Goal: Task Accomplishment & Management: Complete application form

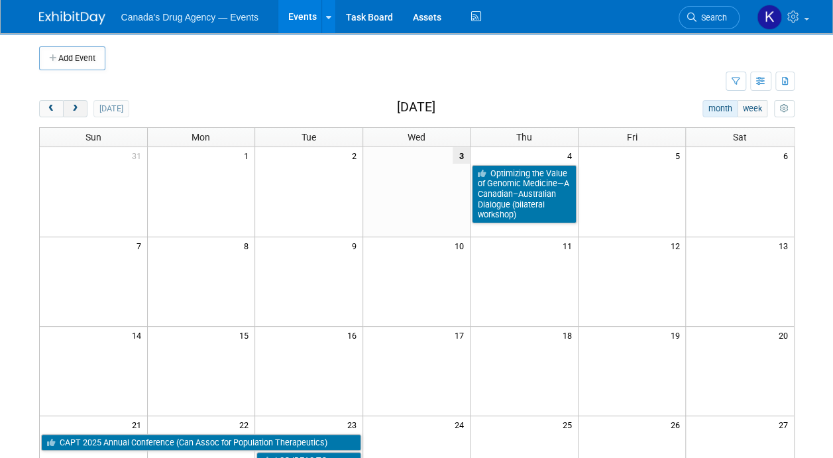
click at [86, 103] on button "next" at bounding box center [75, 108] width 25 height 17
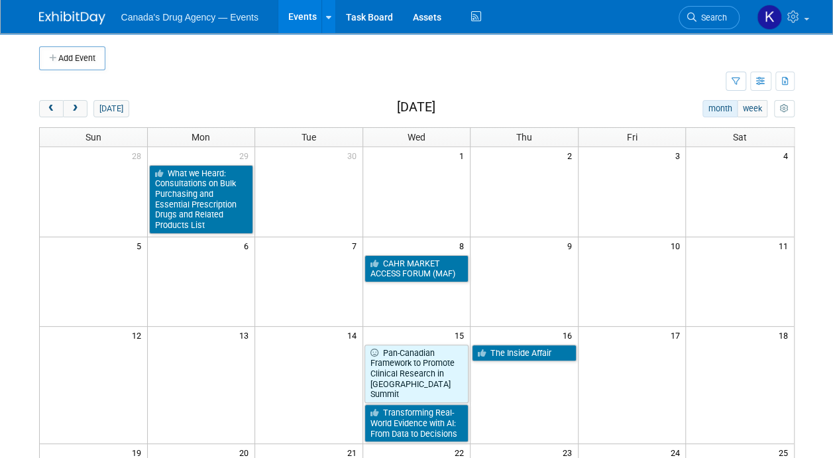
click at [543, 183] on td at bounding box center [524, 199] width 108 height 70
click at [61, 53] on button "Add Event" at bounding box center [72, 58] width 66 height 24
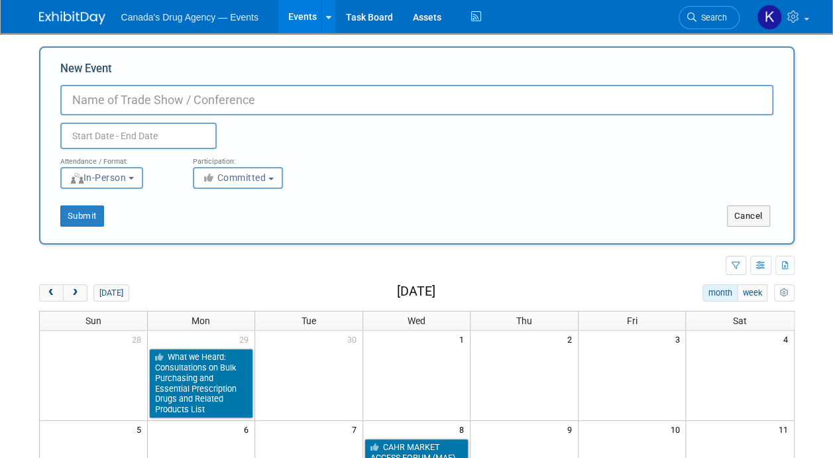
click at [432, 105] on input "New Event" at bounding box center [416, 100] width 713 height 30
paste input "Co-Creation in Health Systems Research: A New Paradigm?"
click at [65, 99] on input "Co-Creation in Health Systems Research: A New Paradigm?" at bounding box center [416, 100] width 713 height 30
paste input "Co-Creation in Health Systems Research: A New Paradigm?"
click at [355, 90] on input "Co-Creation in Health Systems Research: A New Paradigm?" at bounding box center [416, 100] width 713 height 30
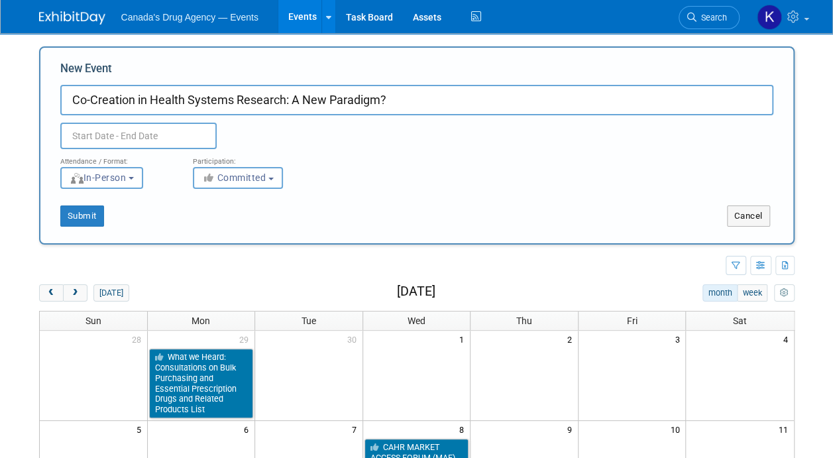
paste input "Health Systems and Policy Research Collaborative Centre"
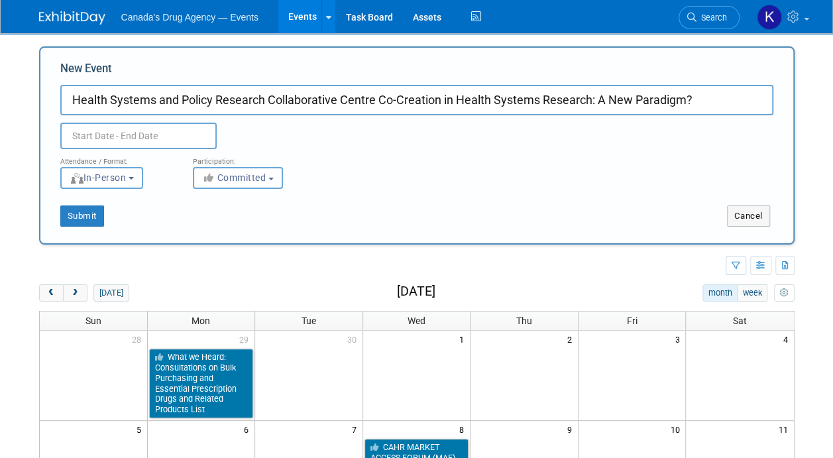
drag, startPoint x: 383, startPoint y: 101, endPoint x: 717, endPoint y: 107, distance: 333.9
click at [717, 107] on input "Health Systems and Policy Research Collaborative Centre Co-Creation in Health S…" at bounding box center [416, 100] width 713 height 30
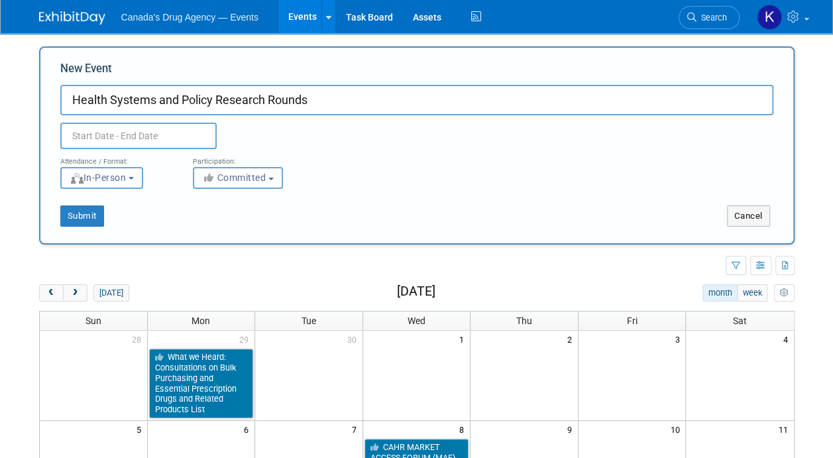
type input "Health Systems and Policy Research Rounds"
click at [89, 128] on input "text" at bounding box center [138, 136] width 156 height 26
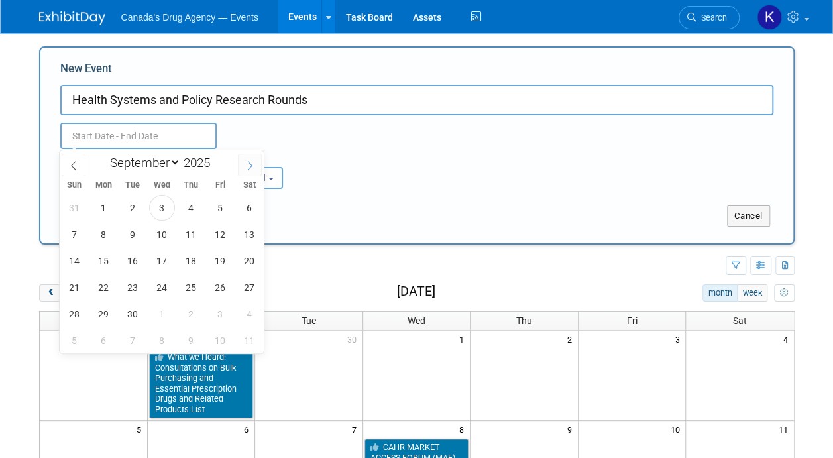
click at [250, 156] on span at bounding box center [250, 165] width 24 height 23
select select "9"
click at [186, 208] on span "2" at bounding box center [191, 208] width 26 height 26
type input "Oct 2, 2025 to Oct 2, 2025"
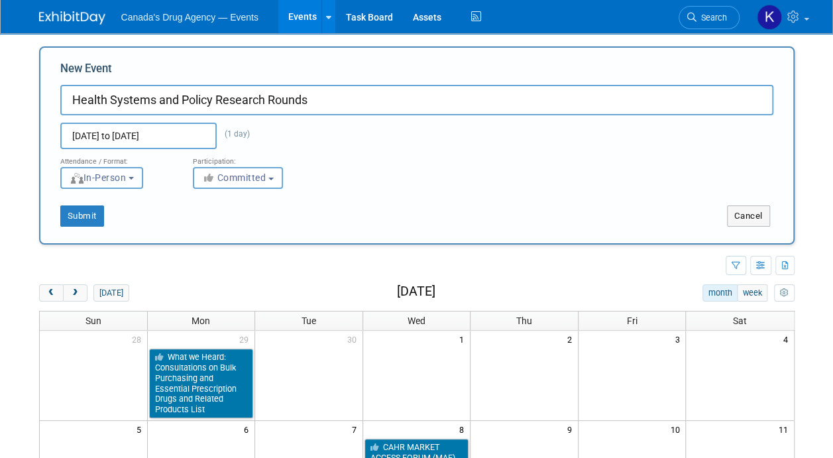
click at [115, 179] on span "In-Person" at bounding box center [98, 177] width 57 height 11
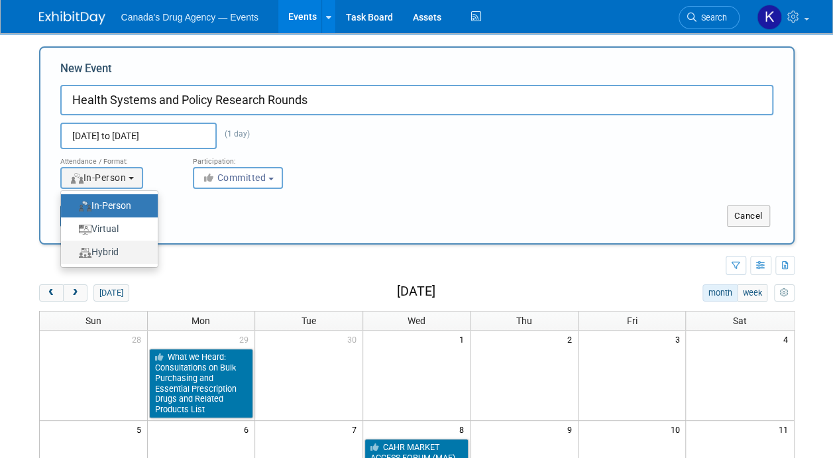
click at [113, 249] on label "Hybrid" at bounding box center [106, 252] width 77 height 18
click at [73, 249] on input "Hybrid" at bounding box center [68, 252] width 9 height 9
select select "3"
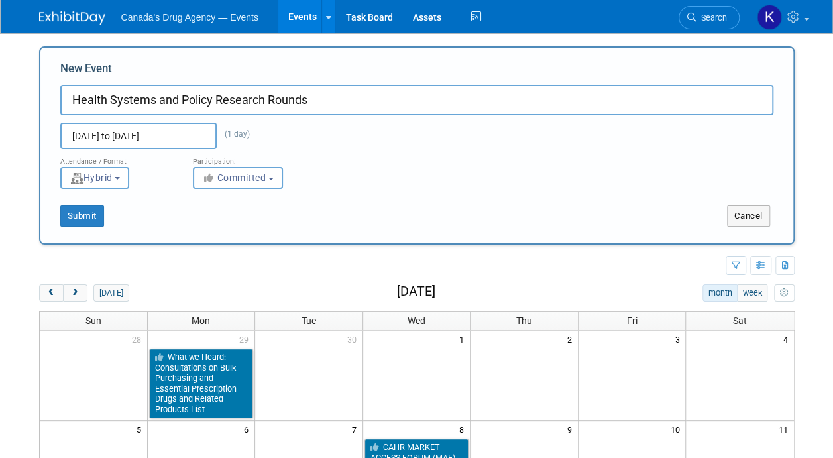
click at [52, 215] on div "Submit" at bounding box center [196, 215] width 313 height 21
click at [95, 213] on button "Submit" at bounding box center [82, 215] width 44 height 21
type input "Health Systems and Policy Research Rounds"
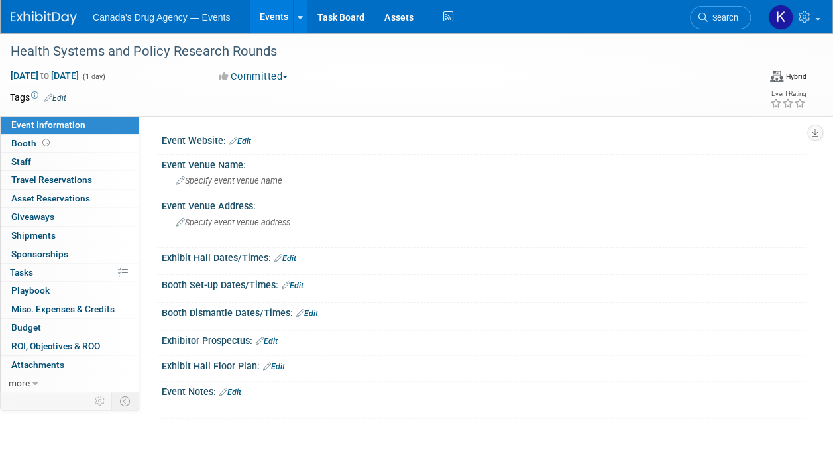
click at [235, 388] on link "Edit" at bounding box center [230, 391] width 22 height 9
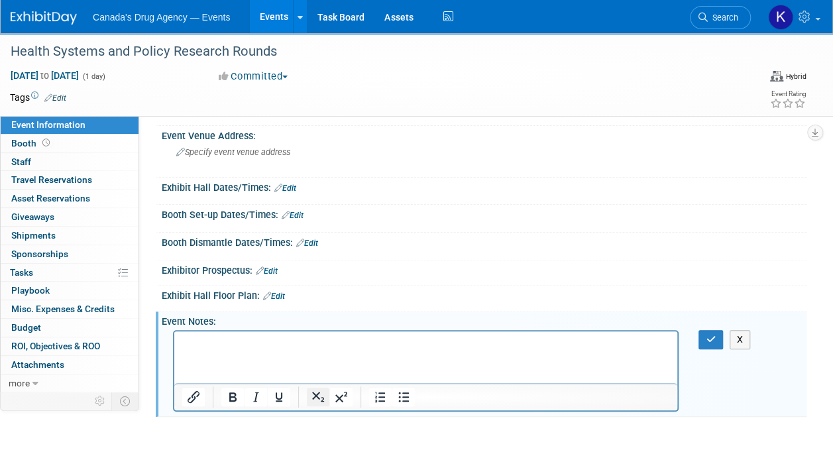
scroll to position [132, 0]
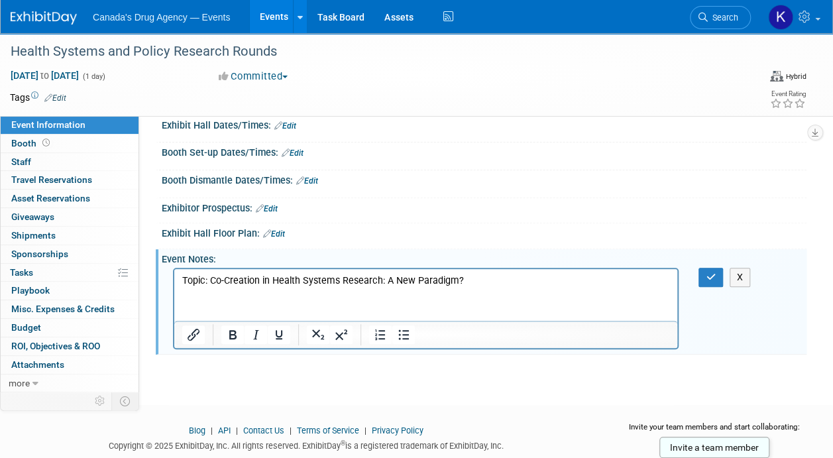
click at [453, 287] on html "Topic: Co-Creation in Health Systems Research: A New Paradigm?" at bounding box center [425, 278] width 503 height 19
click at [505, 280] on p "Topic: Co-Creation in Health Systems Research: A New Paradigm?" at bounding box center [425, 280] width 487 height 13
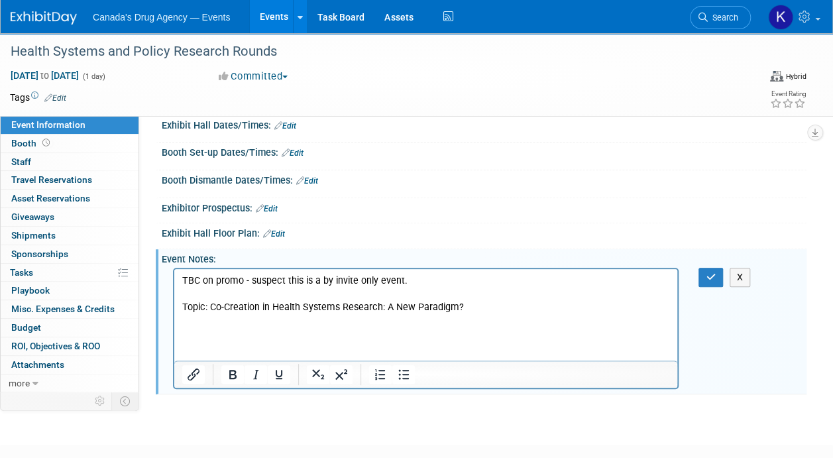
drag, startPoint x: 364, startPoint y: 293, endPoint x: 376, endPoint y: 292, distance: 12.0
click at [364, 293] on p "Rich Text Area. Press ALT-0 for help." at bounding box center [425, 293] width 487 height 13
click at [412, 288] on p "Rich Text Area. Press ALT-0 for help." at bounding box center [425, 293] width 487 height 13
click at [354, 308] on p "Topic: Co-Creation in Health Systems Research: A New Paradigm?" at bounding box center [425, 307] width 487 height 13
click at [217, 304] on p "Topic: Co-Creation in Health Systems Research: A New Paradigm?" at bounding box center [425, 307] width 487 height 13
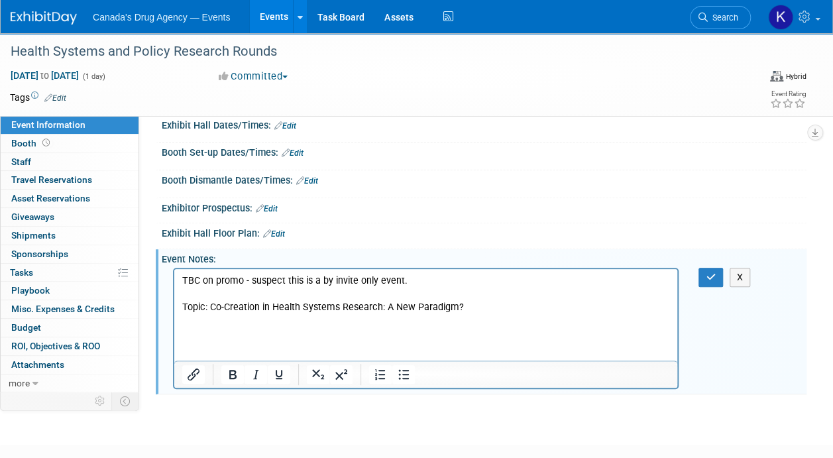
click at [205, 321] on p "Rich Text Area. Press ALT-0 for help." at bounding box center [425, 320] width 487 height 13
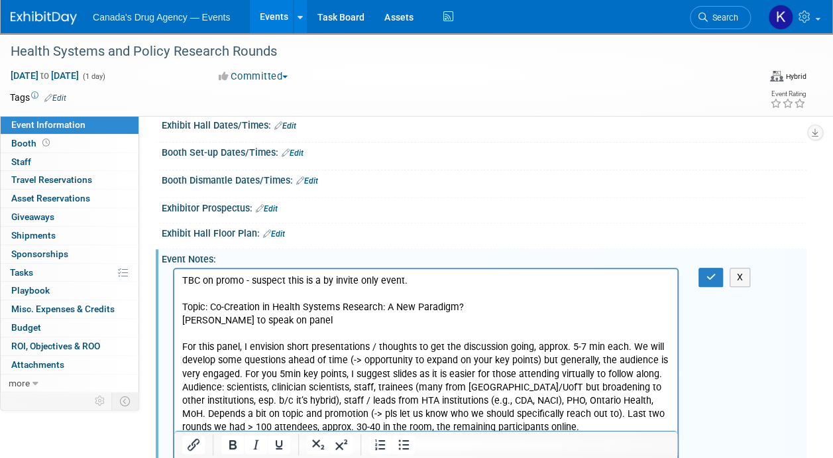
click at [246, 344] on p "For this panel, I envision short presentations / thoughts to get the discussion…" at bounding box center [425, 386] width 487 height 93
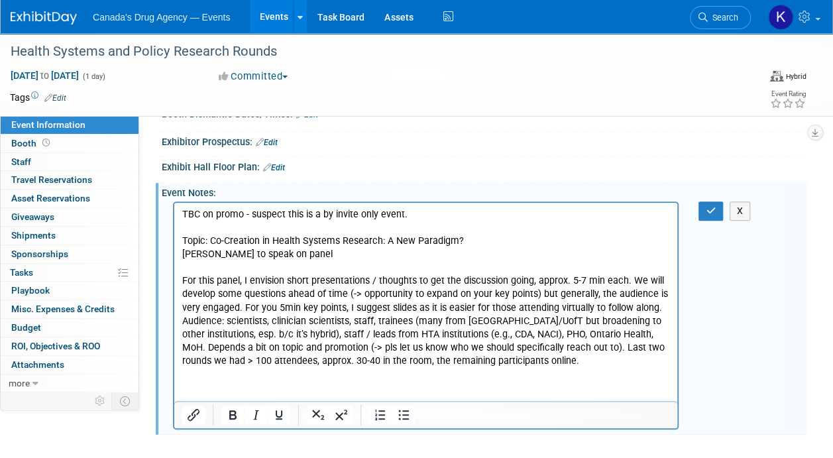
click at [246, 347] on p "For this panel, I envision short presentations / thoughts to get the discussion…" at bounding box center [425, 320] width 487 height 93
click at [182, 324] on p "For this panel, I envision short presentations / thoughts to get the discussion…" at bounding box center [425, 320] width 487 height 93
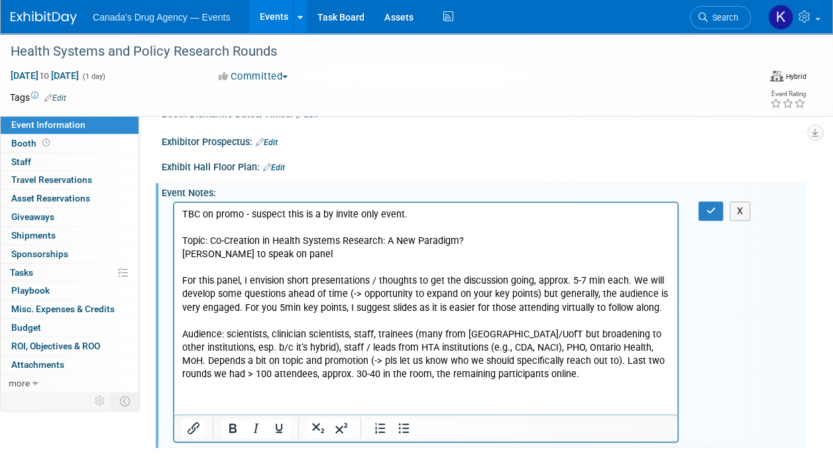
click at [277, 267] on p "Rich Text Area. Press ALT-0 for help." at bounding box center [425, 267] width 487 height 13
click at [287, 256] on p "Nicole to speak on panel" at bounding box center [425, 254] width 487 height 13
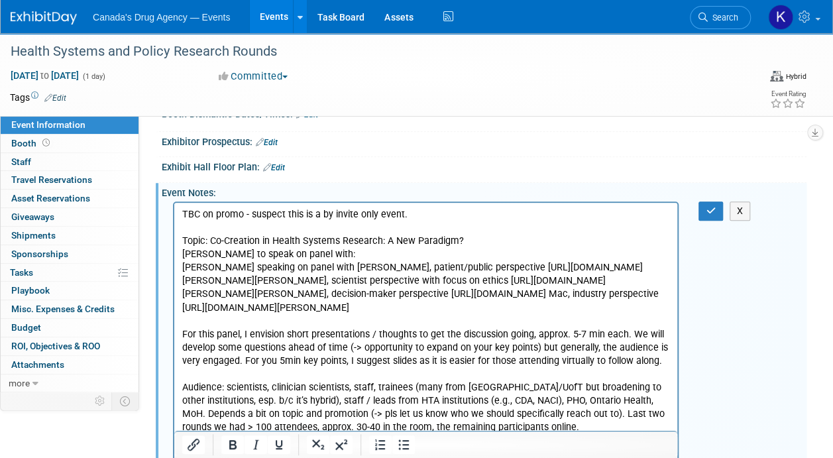
click at [291, 276] on p "Nicole speaking on panel with Frank Gavin, patient/public perspective https://o…" at bounding box center [425, 287] width 487 height 53
click at [612, 265] on p "Nicole speaking on panel with Frank Gavin, patient/public perspective https://o…" at bounding box center [425, 287] width 487 height 53
drag, startPoint x: 183, startPoint y: 268, endPoint x: 311, endPoint y: 269, distance: 128.5
click at [311, 269] on p "Nicole speaking on panel with Frank Gavin, patient/public perspective https://o…" at bounding box center [425, 287] width 487 height 53
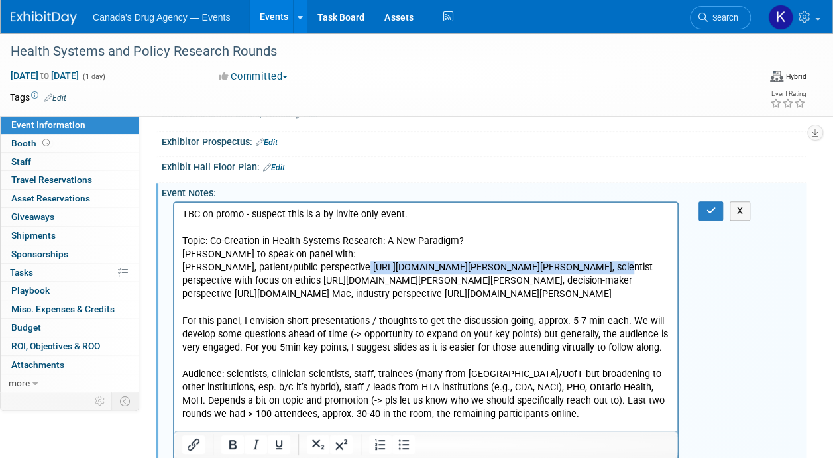
drag, startPoint x: 352, startPoint y: 268, endPoint x: 580, endPoint y: 267, distance: 228.5
click at [580, 267] on p "Frank Gavin, patient/public perspective https://ossu.ca/board-and-committees/mr…" at bounding box center [425, 281] width 487 height 40
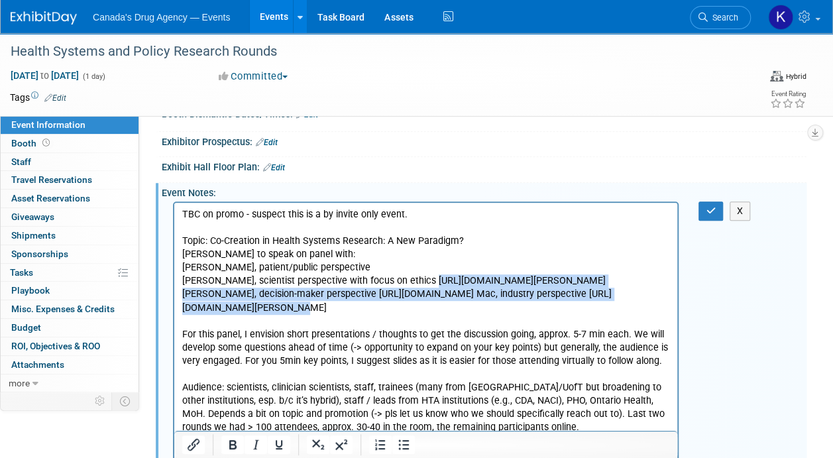
drag, startPoint x: 415, startPoint y: 278, endPoint x: 568, endPoint y: 295, distance: 153.2
click at [568, 295] on p "Jennifer Bell, scientist perspective with focus on ethics https://jcb.utoronto.…" at bounding box center [425, 294] width 487 height 40
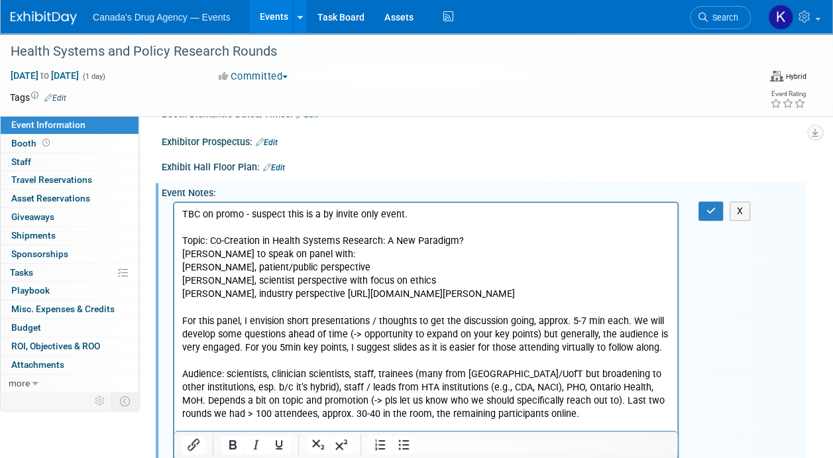
drag, startPoint x: 607, startPoint y: 300, endPoint x: 287, endPoint y: 293, distance: 319.3
click at [287, 293] on p "Stephen Mac, industry perspective https://www.utm.utoronto.ca/mbiotech/people/s…" at bounding box center [425, 293] width 487 height 13
drag, startPoint x: 329, startPoint y: 291, endPoint x: 607, endPoint y: 289, distance: 278.9
click at [607, 289] on p "Stephen Mac, industry perspective https://www.utm.utoronto.ca/mbiotech/people/s…" at bounding box center [425, 293] width 487 height 13
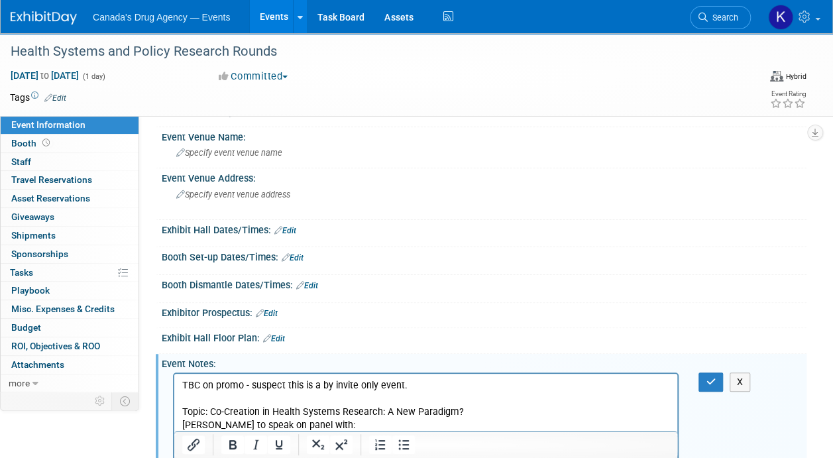
scroll to position [0, 0]
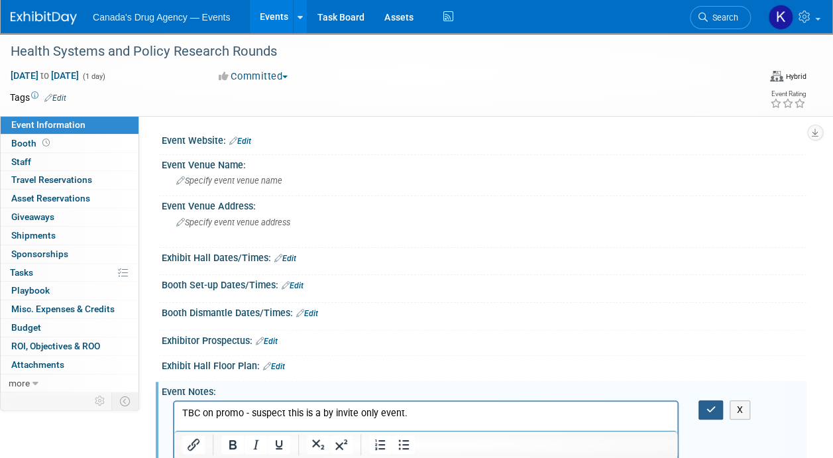
click at [711, 400] on button "button" at bounding box center [710, 409] width 25 height 19
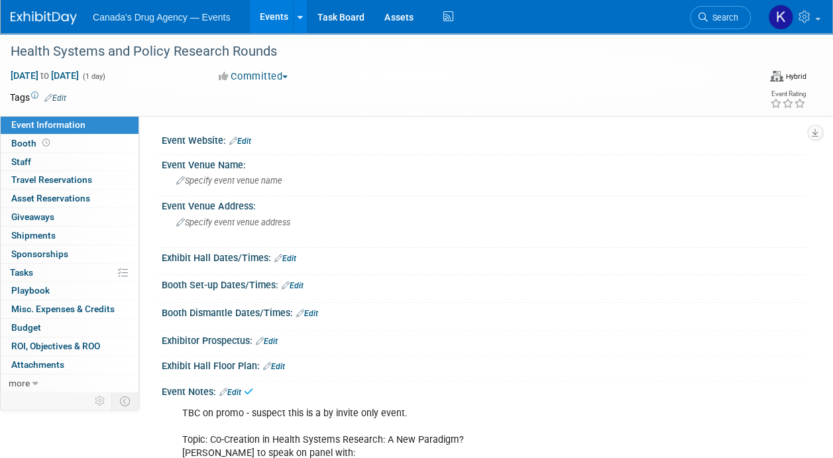
click at [34, 20] on img at bounding box center [44, 17] width 66 height 13
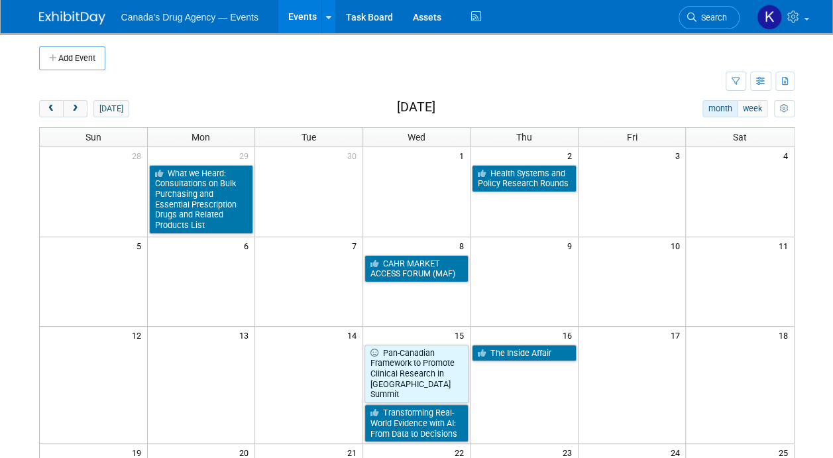
click at [295, 50] on td at bounding box center [431, 58] width 652 height 24
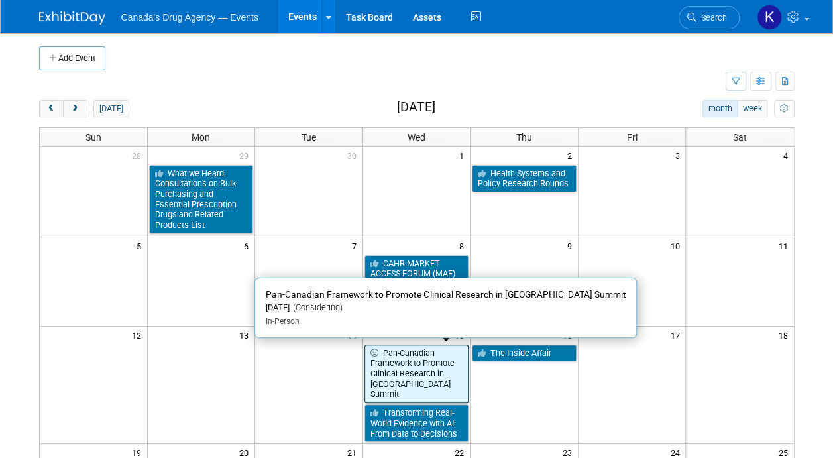
click at [395, 373] on link "Pan-Canadian Framework to Promote Clinical Research in [GEOGRAPHIC_DATA] Summit" at bounding box center [416, 373] width 105 height 59
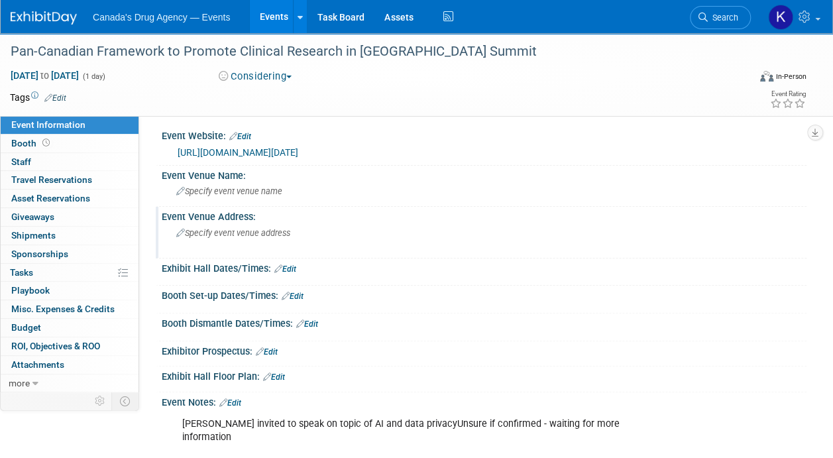
scroll to position [132, 0]
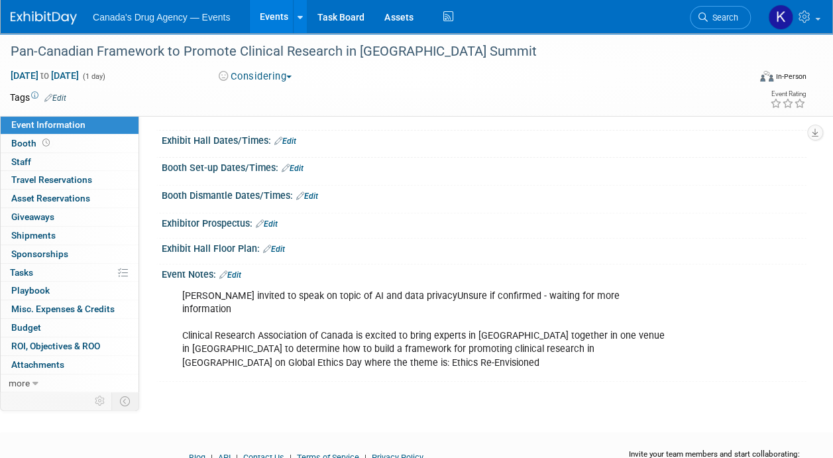
click at [327, 344] on div "Nicole invited to speak on topic of AI and data privacyUnsure if confirmed - wa…" at bounding box center [425, 329] width 505 height 93
click at [415, 347] on div "Nicole invited to speak on topic of AI and data privacyUnsure if confirmed - wa…" at bounding box center [425, 329] width 505 height 93
click at [356, 331] on div "Nicole invited to speak on topic of AI and data privacyUnsure if confirmed - wa…" at bounding box center [425, 329] width 505 height 93
click at [342, 344] on div "Nicole invited to speak on topic of AI and data privacyUnsure if confirmed - wa…" at bounding box center [425, 329] width 505 height 93
click at [375, 315] on div "Nicole invited to speak on topic of AI and data privacyUnsure if confirmed - wa…" at bounding box center [425, 329] width 505 height 93
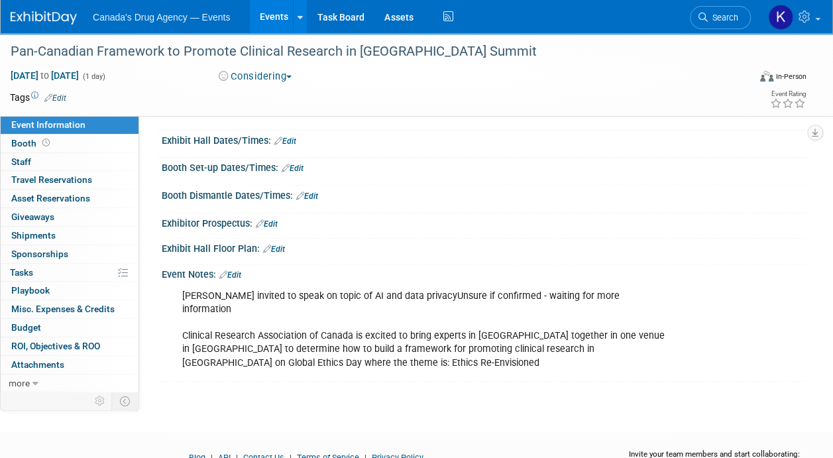
click at [338, 372] on div "Pan-Canadian Framework to Promote Clinical Research in Canada Summit Oct 15, 20…" at bounding box center [416, 154] width 833 height 507
click at [405, 332] on div "Nicole invited to speak on topic of AI and data privacyUnsure if confirmed - wa…" at bounding box center [425, 329] width 505 height 93
click at [48, 17] on img at bounding box center [44, 17] width 66 height 13
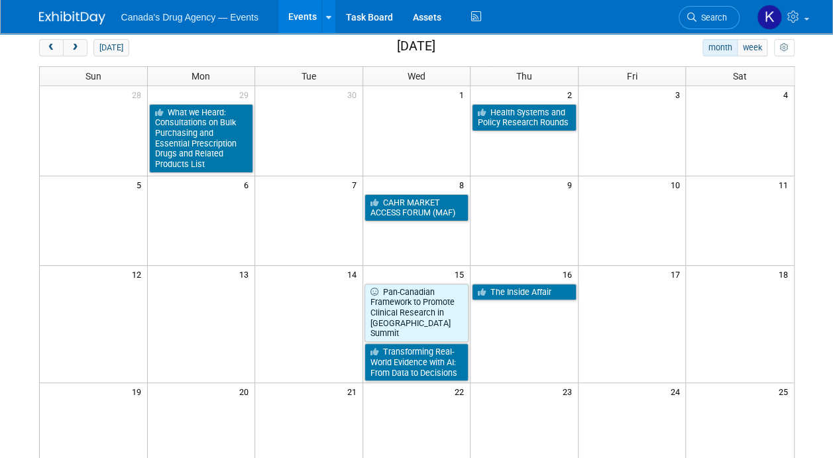
scroll to position [132, 0]
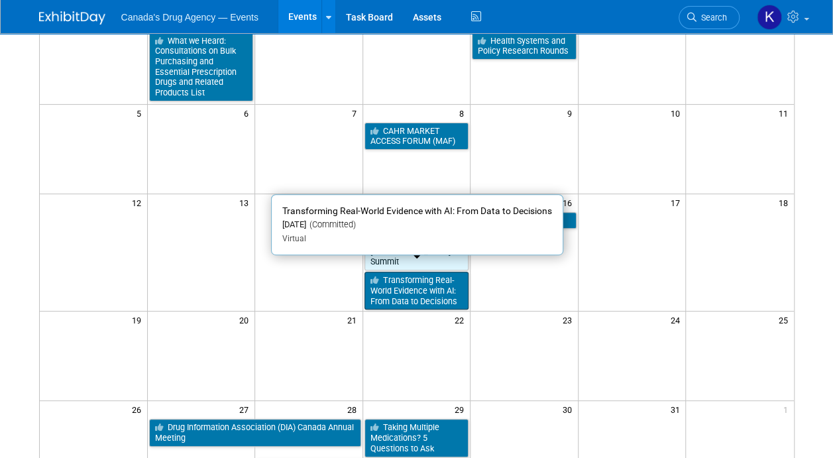
click at [426, 280] on link "Transforming Real-World Evidence with AI: From Data to Decisions" at bounding box center [416, 291] width 105 height 38
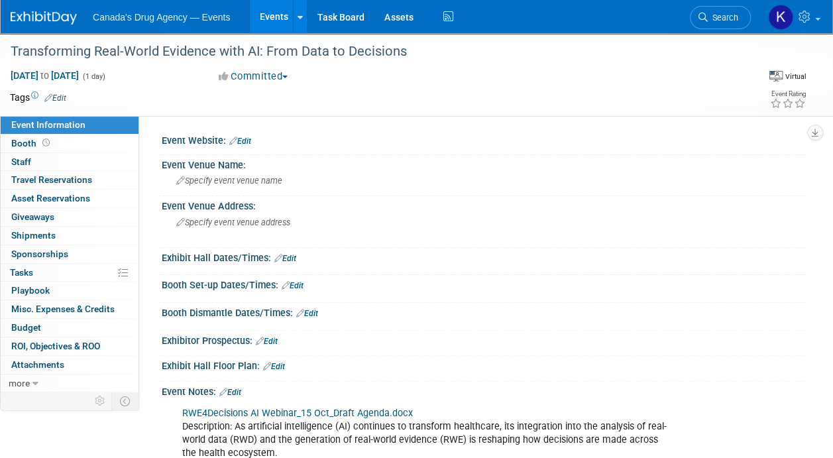
scroll to position [132, 0]
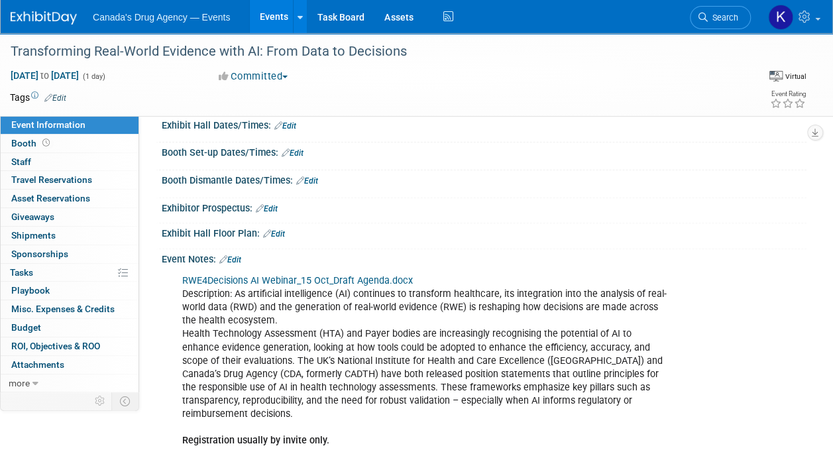
click at [277, 315] on div "RWE4Decisions AI Webinar_15 Oct_Draft Agenda.docx Description: As artificial in…" at bounding box center [425, 374] width 505 height 213
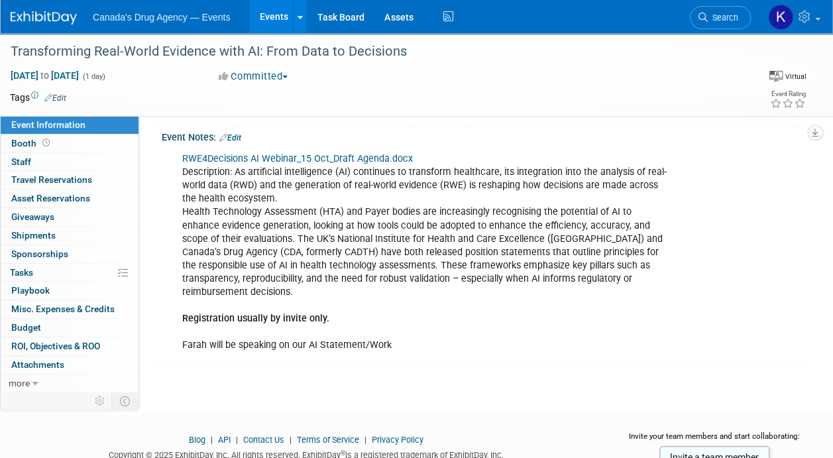
scroll to position [265, 0]
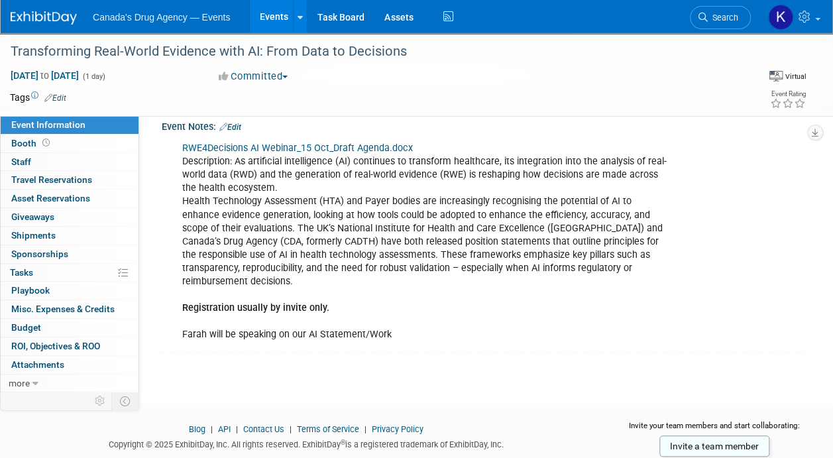
click at [230, 283] on div "RWE4Decisions AI Webinar_15 Oct_Draft Agenda.docx Description: As artificial in…" at bounding box center [425, 241] width 505 height 213
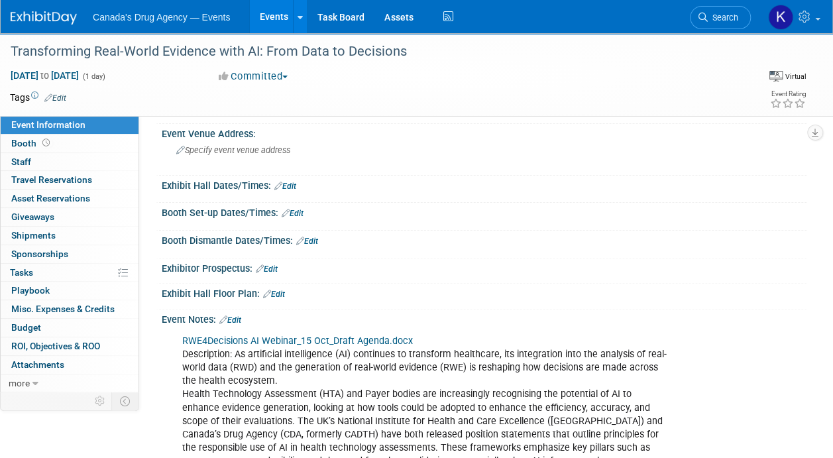
scroll to position [0, 0]
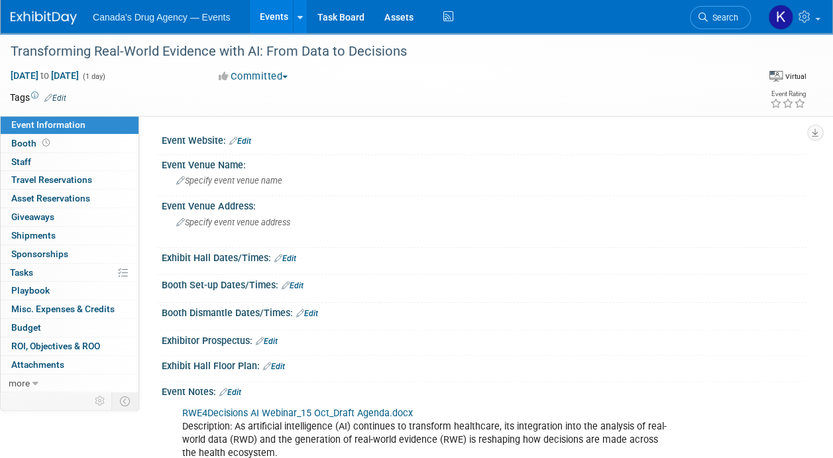
click at [44, 19] on img at bounding box center [44, 17] width 66 height 13
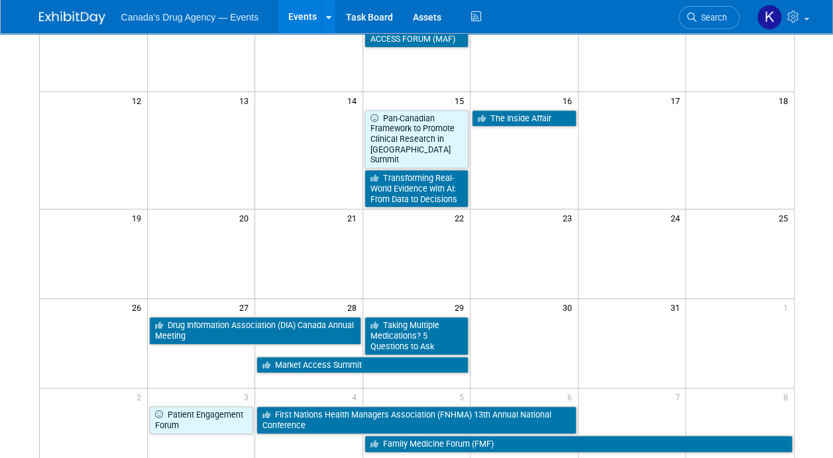
scroll to position [265, 0]
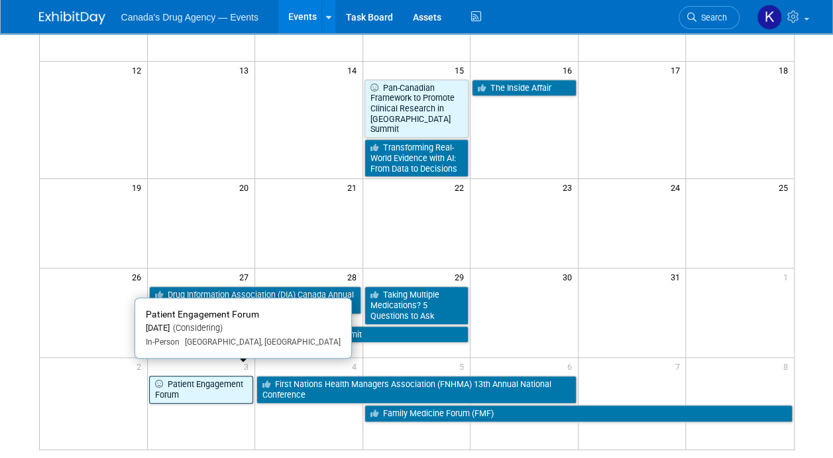
click at [166, 376] on link "Patient Engagement Forum" at bounding box center [201, 389] width 105 height 27
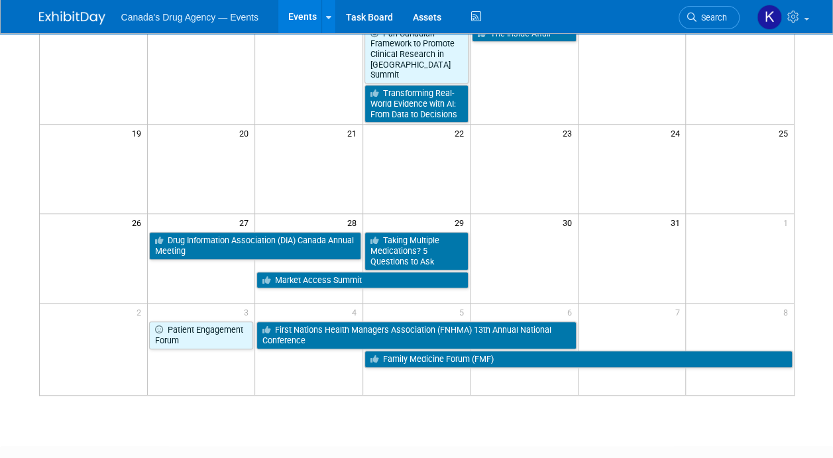
scroll to position [331, 0]
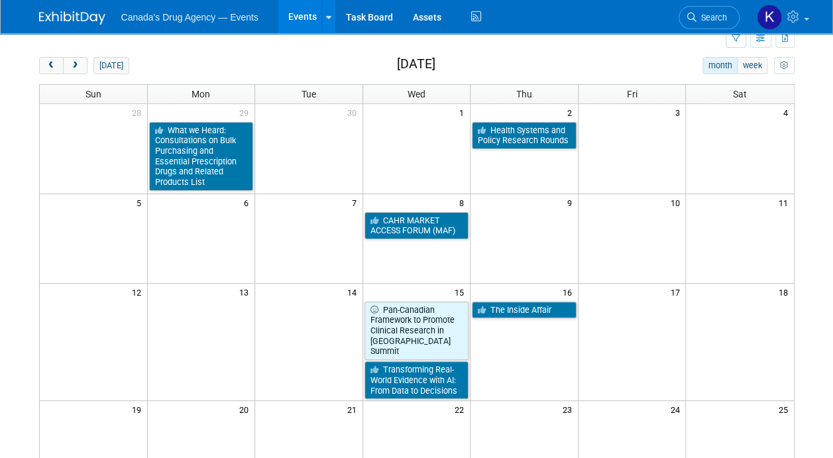
scroll to position [0, 0]
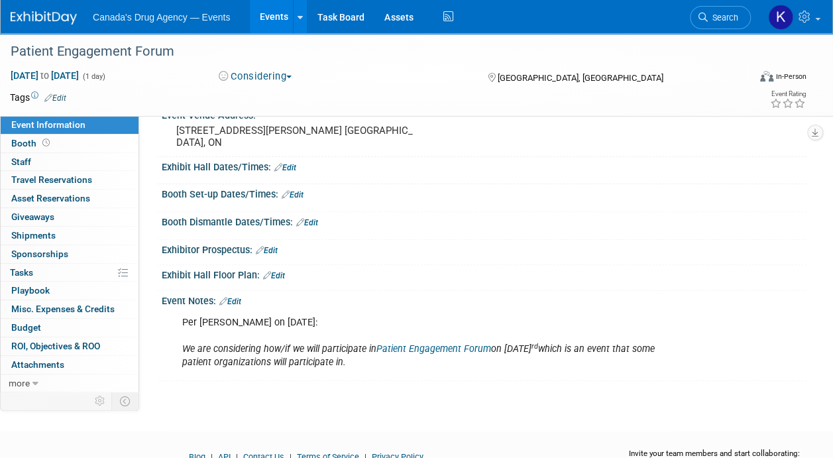
scroll to position [170, 0]
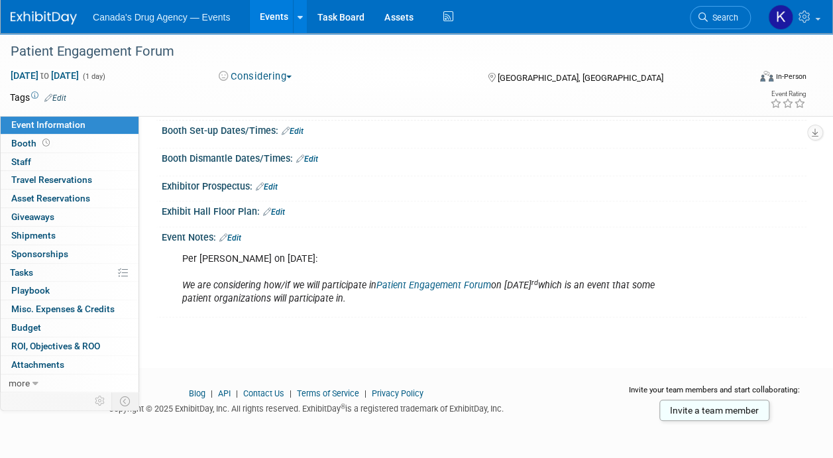
click at [319, 314] on div "Event Notes: Edit Per [PERSON_NAME] on [DATE]: We are considering how/if we wil…" at bounding box center [481, 272] width 650 height 91
click at [317, 293] on icon "We are considering how/if we will participate in Patient Engagement Forum on [D…" at bounding box center [418, 292] width 472 height 25
drag, startPoint x: 393, startPoint y: 303, endPoint x: 394, endPoint y: 280, distance: 23.2
click at [394, 280] on div "Per [PERSON_NAME] on [DATE]: We are considering how/if we will participate in P…" at bounding box center [425, 279] width 505 height 66
drag, startPoint x: 394, startPoint y: 280, endPoint x: 350, endPoint y: 306, distance: 50.8
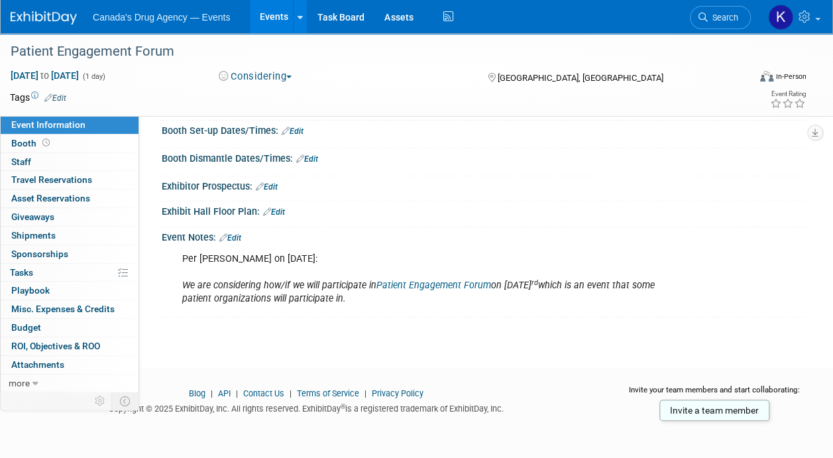
click at [350, 306] on div "Per [PERSON_NAME] on [DATE]: We are considering how/if we will participate in P…" at bounding box center [425, 279] width 505 height 66
